Goal: Navigation & Orientation: Find specific page/section

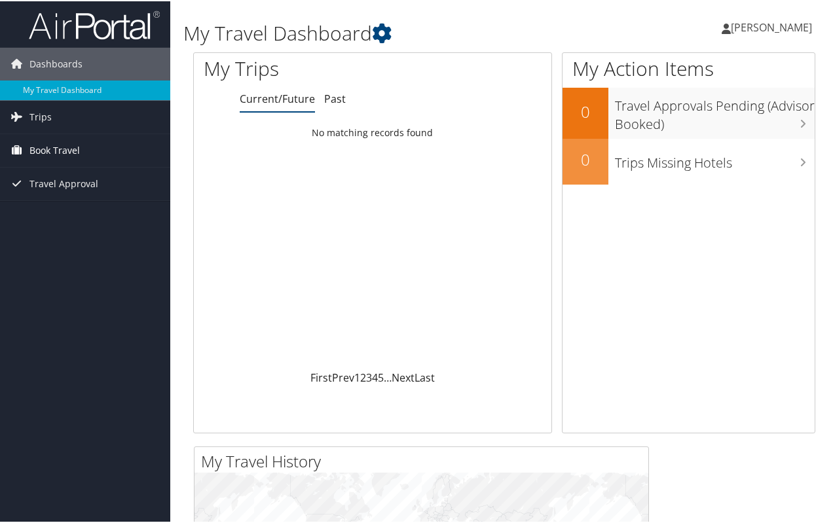
click at [52, 151] on span "Book Travel" at bounding box center [54, 149] width 50 height 33
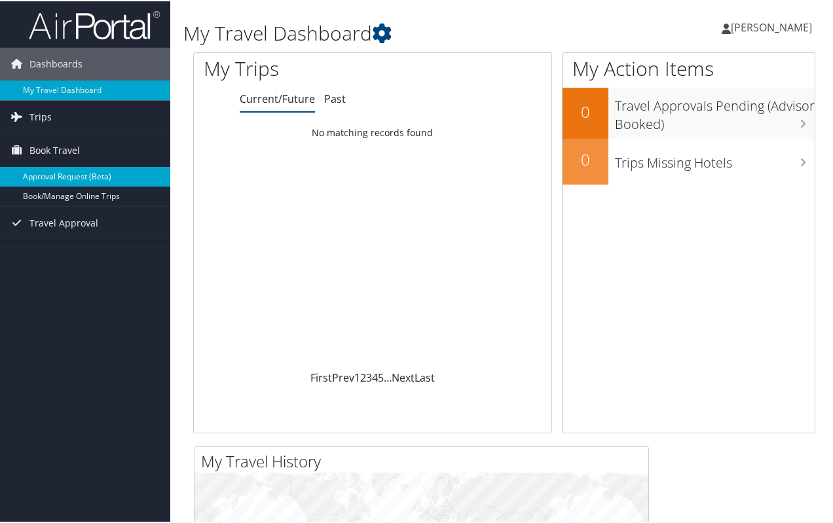
click at [56, 174] on link "Approval Request (Beta)" at bounding box center [85, 176] width 170 height 20
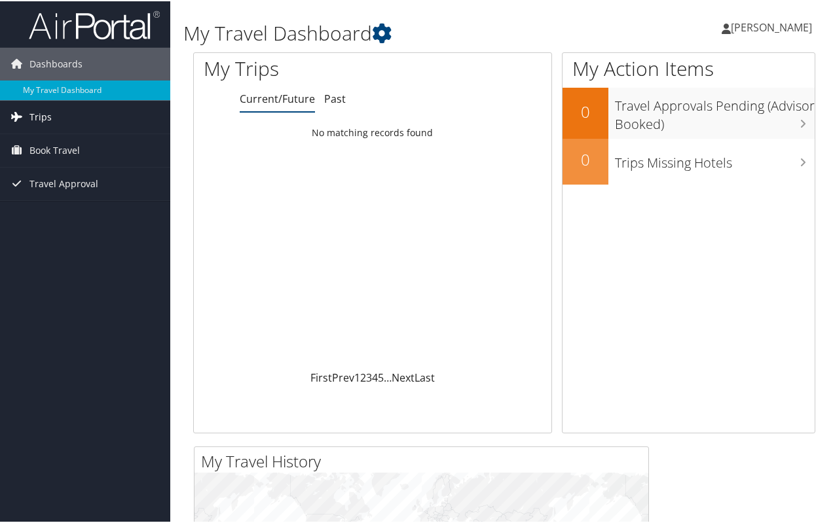
click at [43, 117] on span "Trips" at bounding box center [40, 116] width 22 height 33
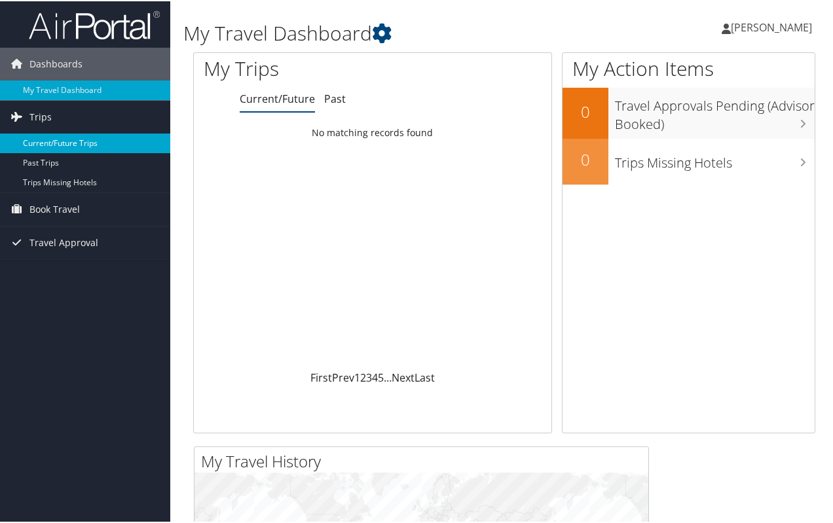
click at [71, 144] on link "Current/Future Trips" at bounding box center [85, 142] width 170 height 20
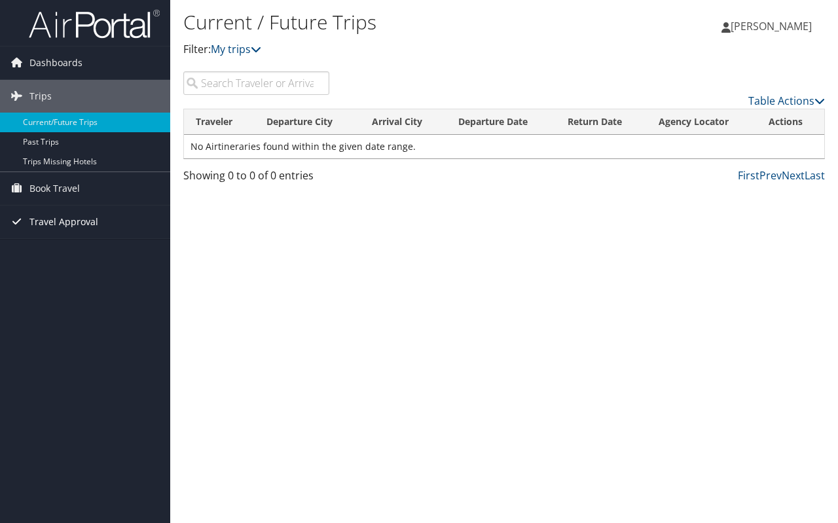
click at [78, 224] on span "Travel Approval" at bounding box center [63, 222] width 69 height 33
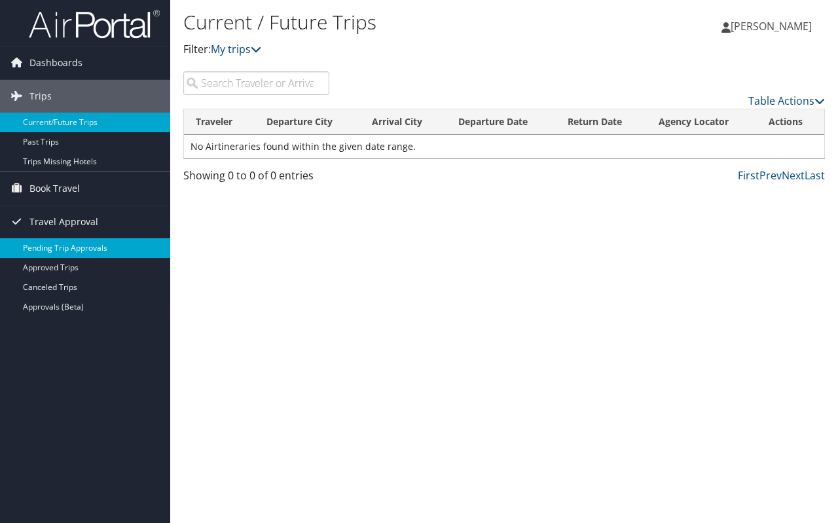
click at [65, 251] on link "Pending Trip Approvals" at bounding box center [85, 248] width 170 height 20
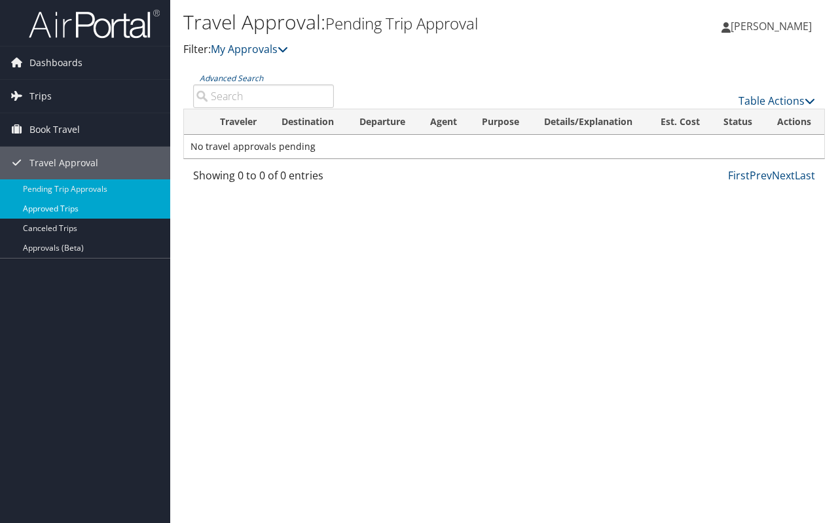
click at [79, 210] on link "Approved Trips" at bounding box center [85, 209] width 170 height 20
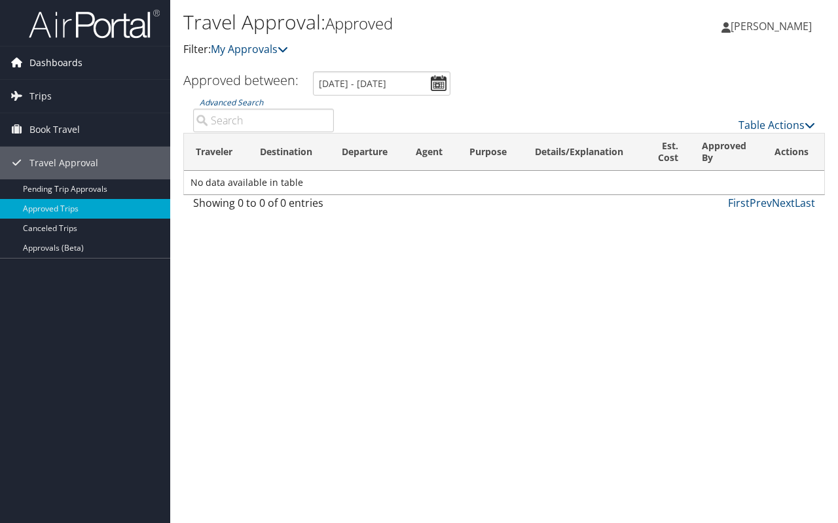
click at [79, 65] on span "Dashboards" at bounding box center [55, 62] width 53 height 33
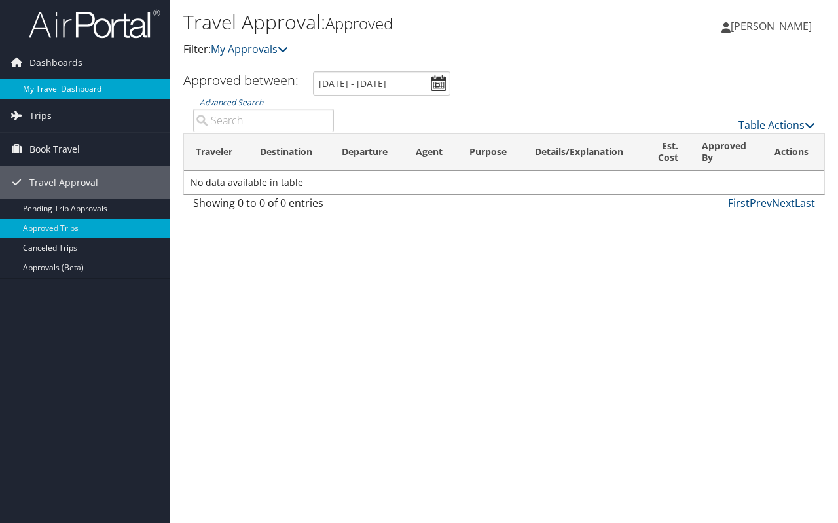
click at [63, 84] on link "My Travel Dashboard" at bounding box center [85, 89] width 170 height 20
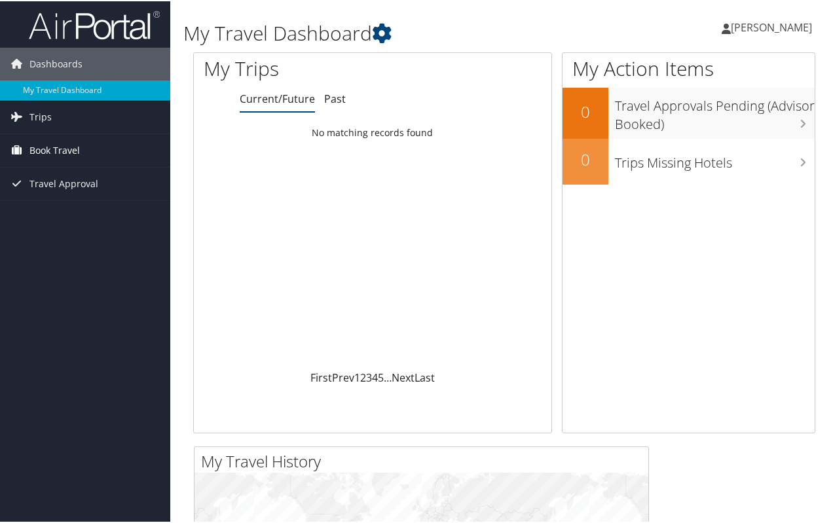
click at [53, 150] on span "Book Travel" at bounding box center [54, 149] width 50 height 33
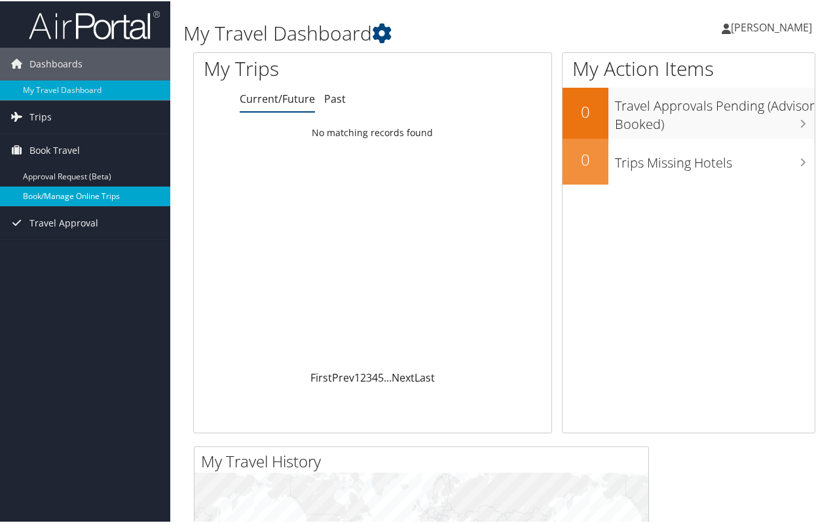
click at [66, 195] on link "Book/Manage Online Trips" at bounding box center [85, 195] width 170 height 20
